Goal: Task Accomplishment & Management: Manage account settings

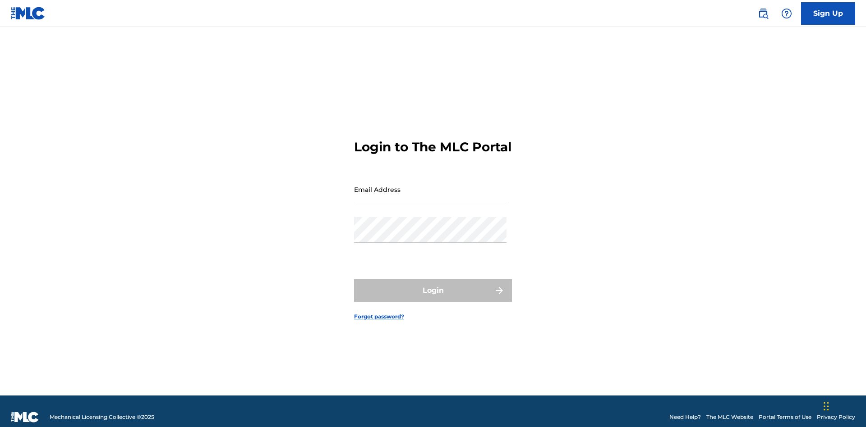
scroll to position [12, 0]
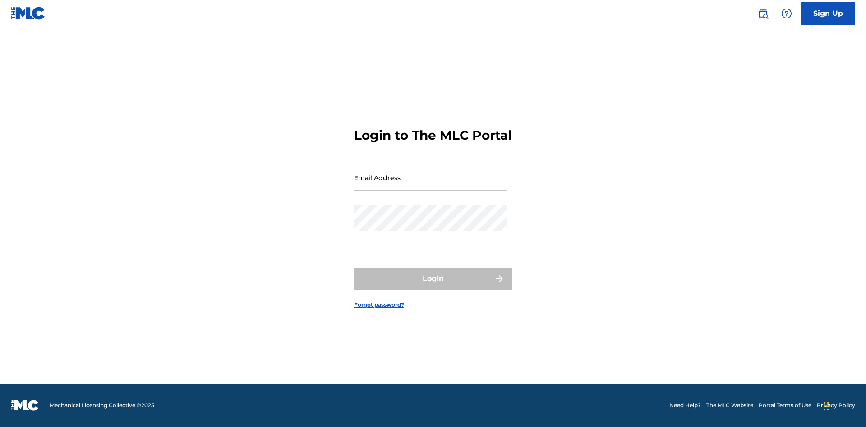
click at [430, 185] on input "Email Address" at bounding box center [430, 178] width 152 height 26
type input "[EMAIL_ADDRESS][DOMAIN_NAME]"
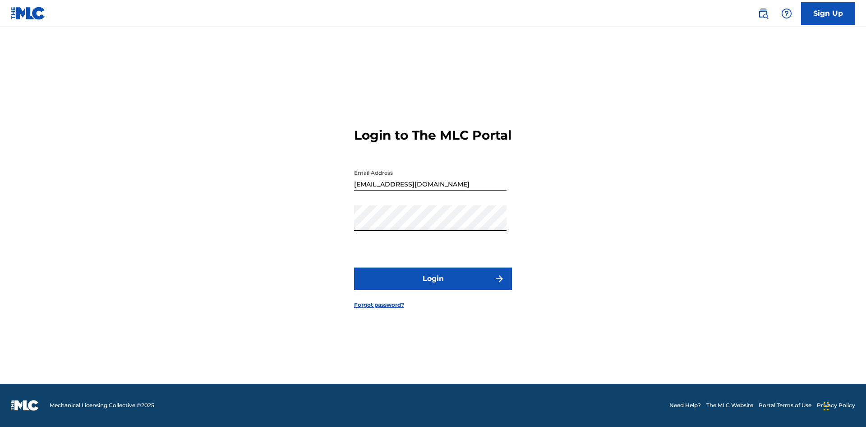
click at [433, 287] on button "Login" at bounding box center [433, 279] width 158 height 23
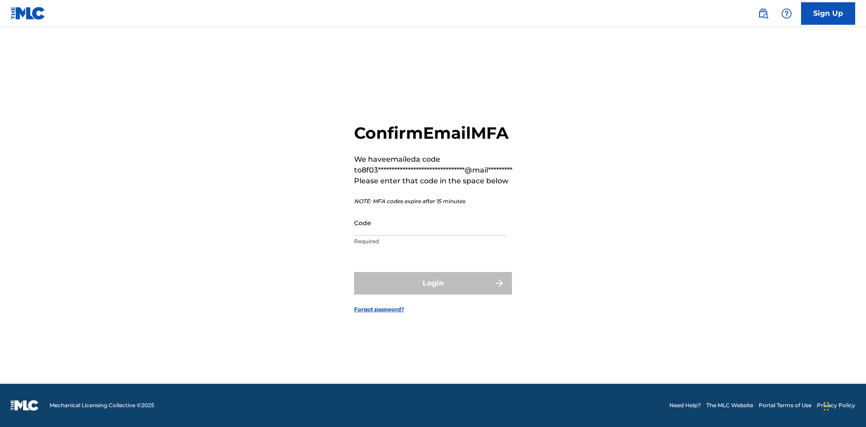
click at [430, 223] on input "Code" at bounding box center [430, 223] width 152 height 26
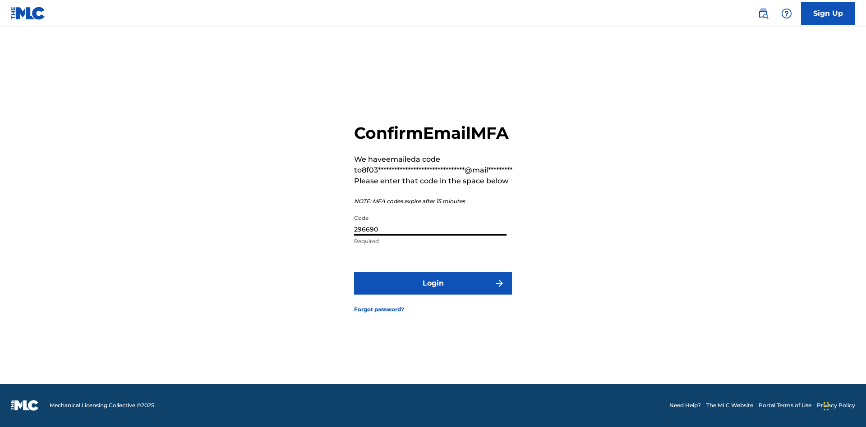
type input "296690"
click at [433, 283] on button "Login" at bounding box center [433, 283] width 158 height 23
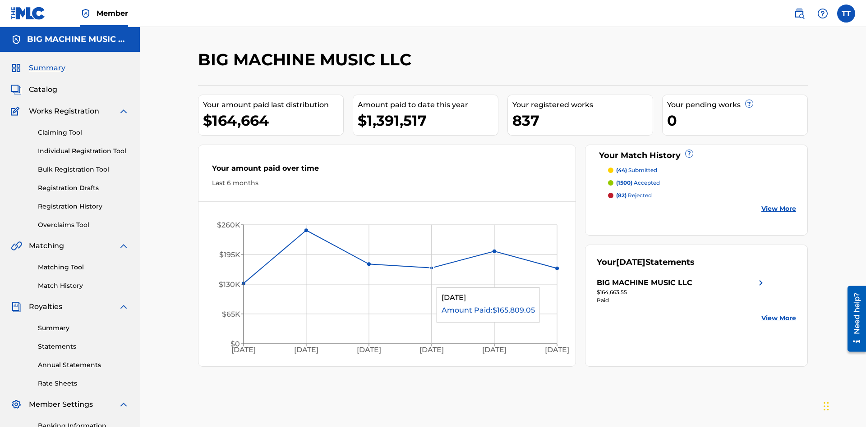
scroll to position [132, 0]
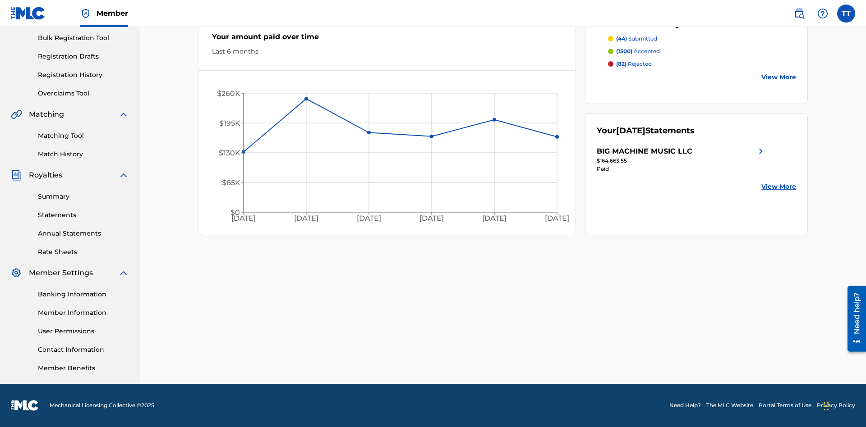
click at [83, 154] on link "Match History" at bounding box center [83, 154] width 91 height 9
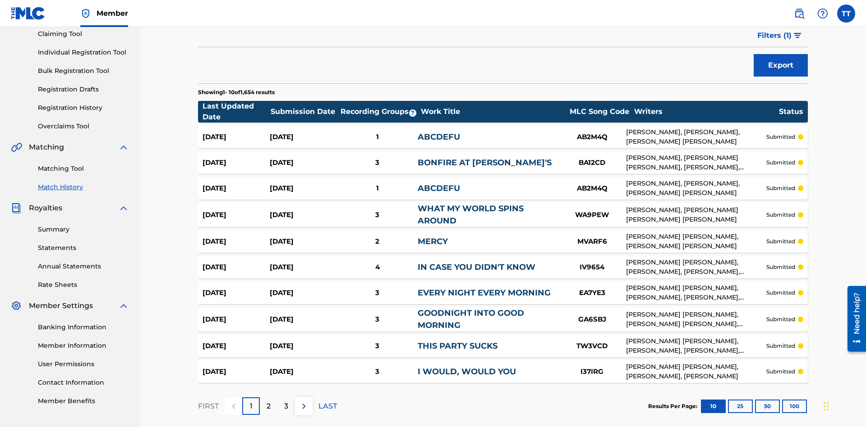
click at [780, 65] on button "Export" at bounding box center [780, 65] width 54 height 23
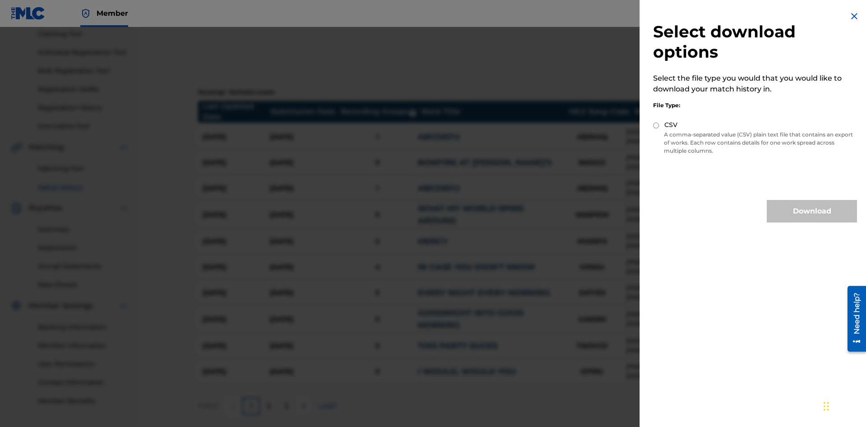
scroll to position [144, 0]
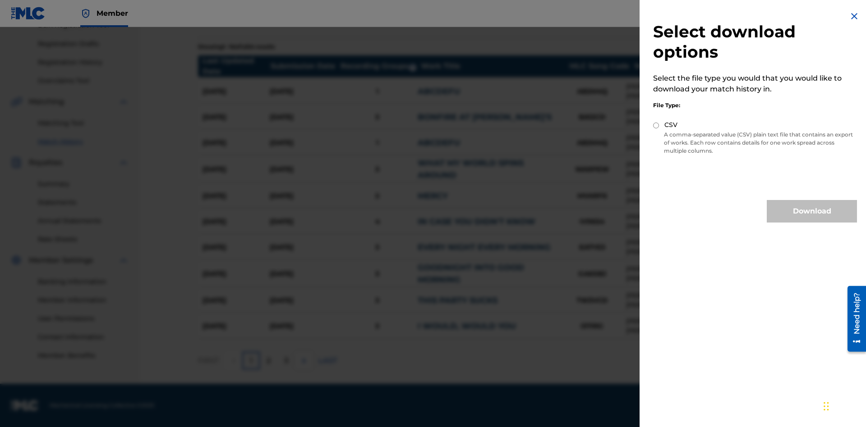
click at [656, 125] on input "CSV" at bounding box center [656, 126] width 6 height 6
radio input "true"
click at [812, 211] on button "Download" at bounding box center [811, 211] width 90 height 23
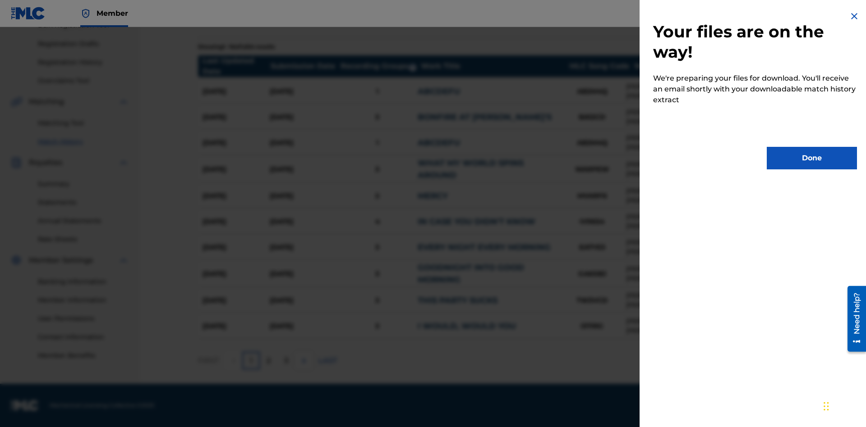
scroll to position [112, 0]
